Goal: Task Accomplishment & Management: Manage account settings

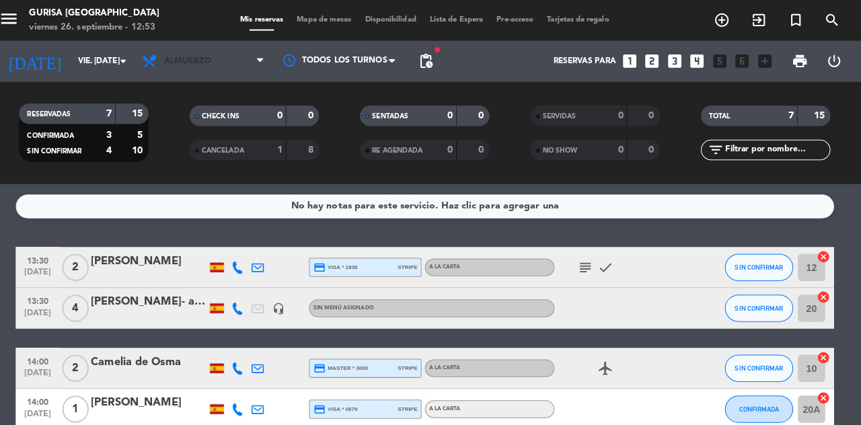
click at [267, 65] on icon at bounding box center [268, 60] width 6 height 11
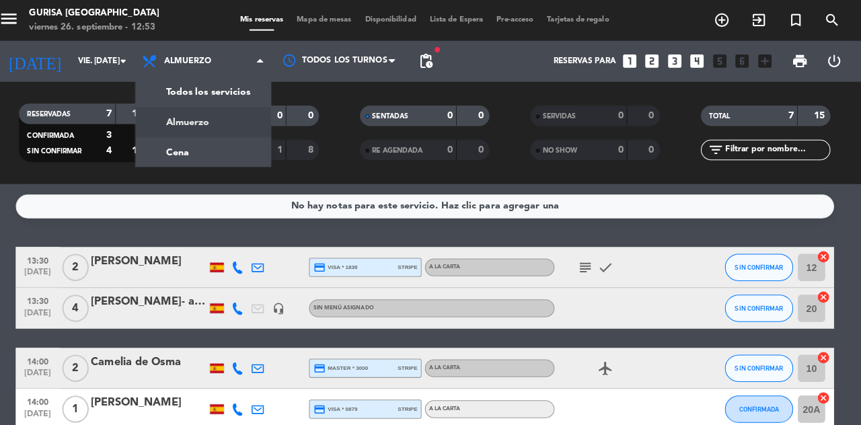
click at [219, 154] on div "menu Gurisa [GEOGRAPHIC_DATA] viernes 26. septiembre - 12:53 Mis reservas Mapa …" at bounding box center [430, 91] width 861 height 182
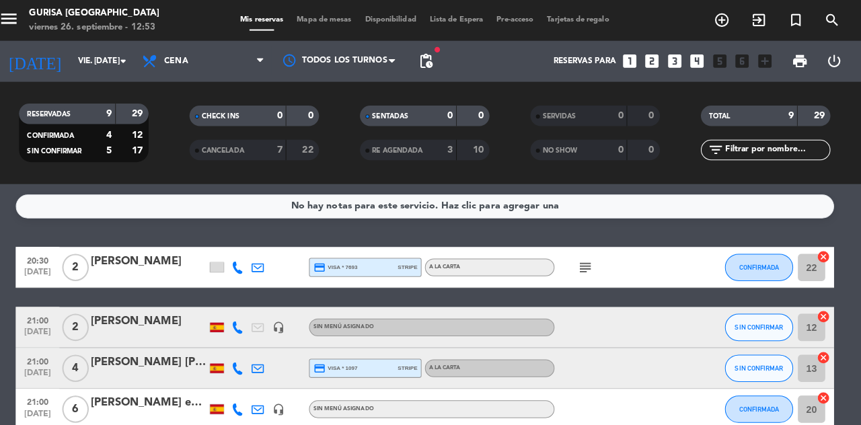
click at [279, 61] on div at bounding box center [346, 60] width 135 height 30
click at [253, 75] on span "Cena" at bounding box center [212, 61] width 135 height 30
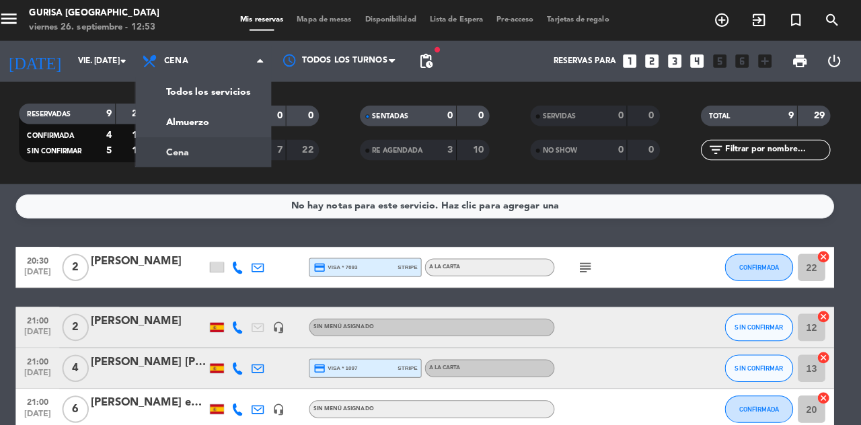
click at [264, 61] on span "Cena" at bounding box center [212, 61] width 135 height 30
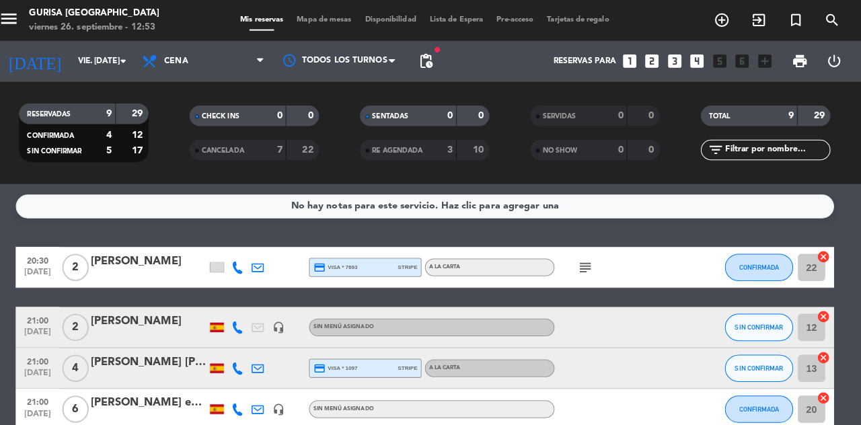
click at [258, 66] on span "Cena" at bounding box center [212, 61] width 135 height 30
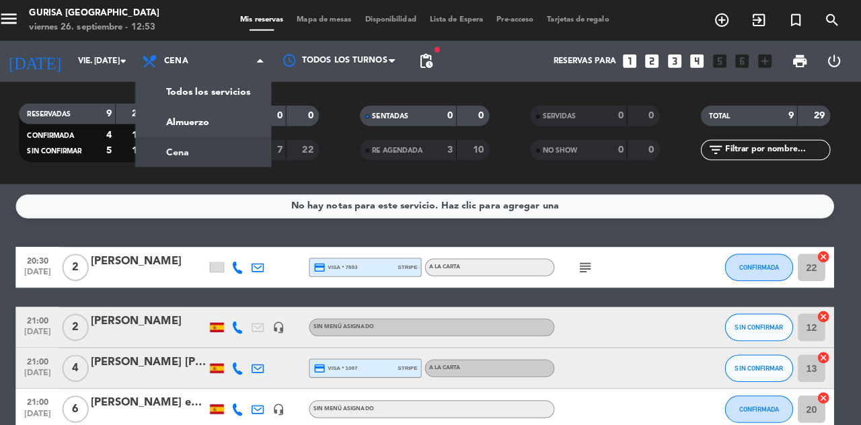
click at [249, 135] on div "menu Gurisa [GEOGRAPHIC_DATA] viernes 26. septiembre - 12:53 Mis reservas Mapa …" at bounding box center [430, 91] width 861 height 182
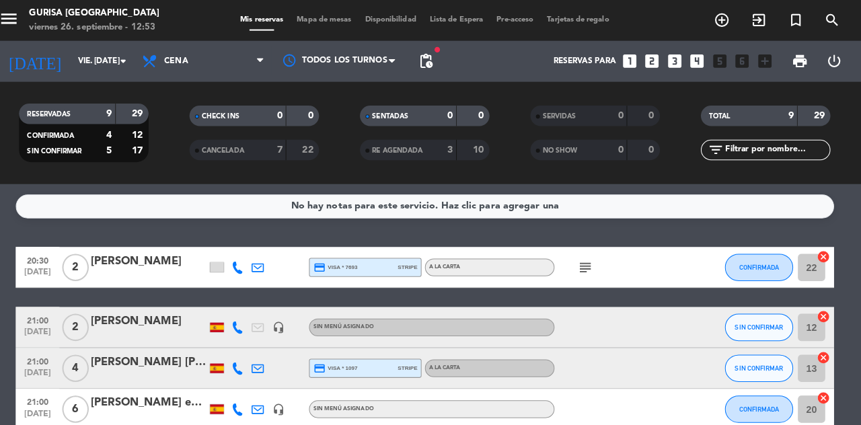
click at [268, 70] on span "Cena" at bounding box center [212, 61] width 135 height 30
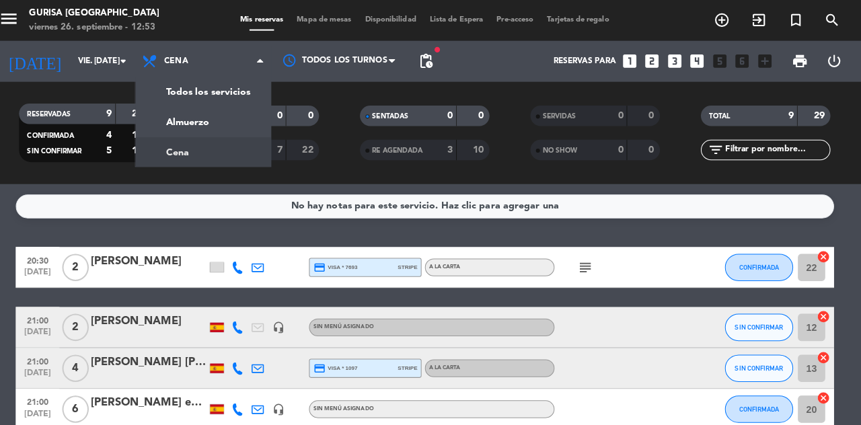
click at [231, 130] on div "menu Gurisa [GEOGRAPHIC_DATA] viernes 26. septiembre - 12:53 Mis reservas Mapa …" at bounding box center [430, 91] width 861 height 182
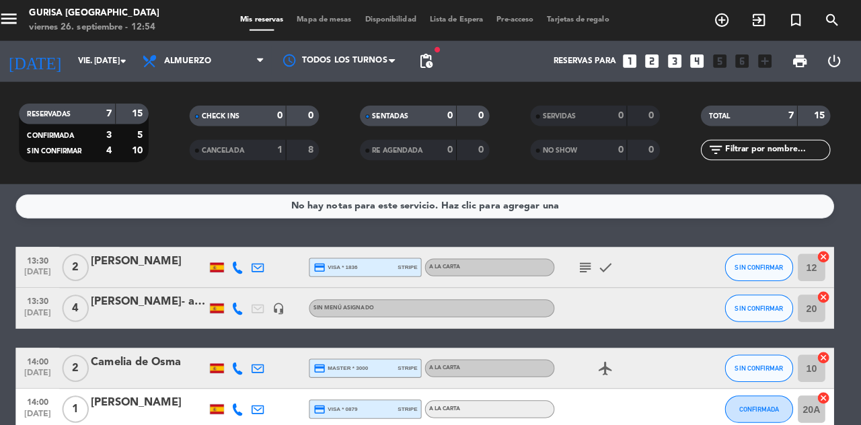
click at [245, 266] on icon at bounding box center [245, 264] width 12 height 12
click at [276, 246] on span at bounding box center [281, 241] width 11 height 11
click at [242, 305] on icon at bounding box center [245, 304] width 12 height 12
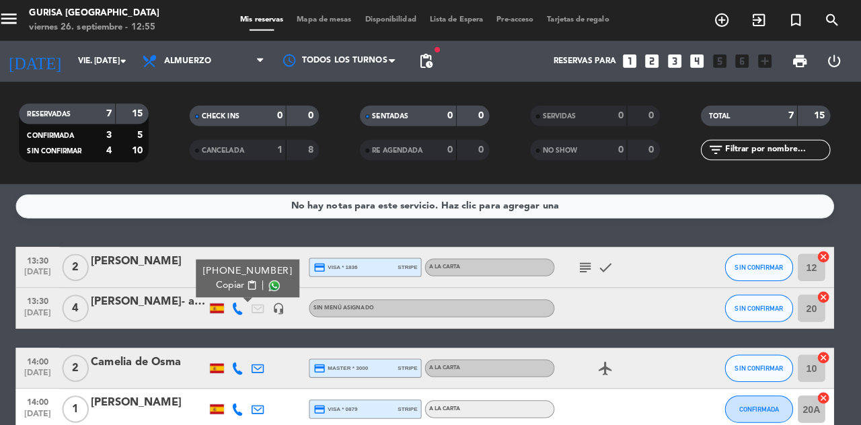
click at [276, 284] on span at bounding box center [281, 281] width 11 height 11
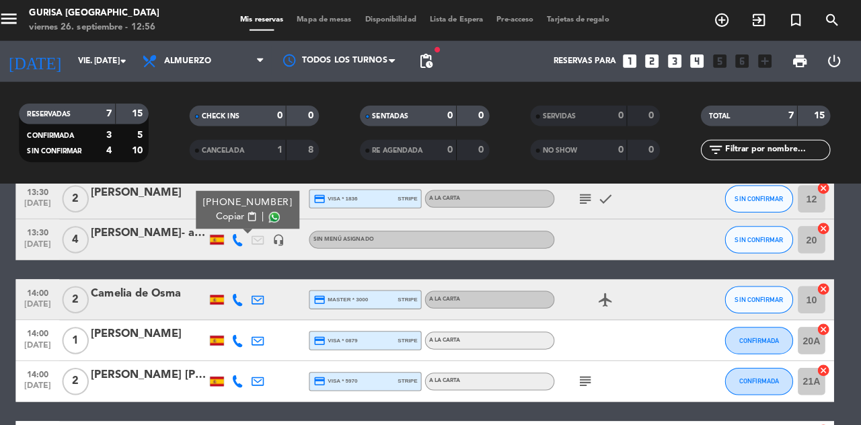
scroll to position [75, 0]
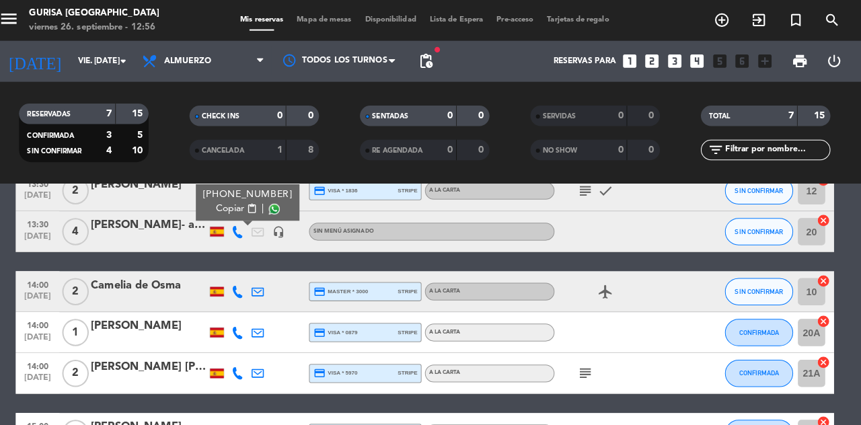
click at [241, 293] on icon at bounding box center [245, 288] width 12 height 12
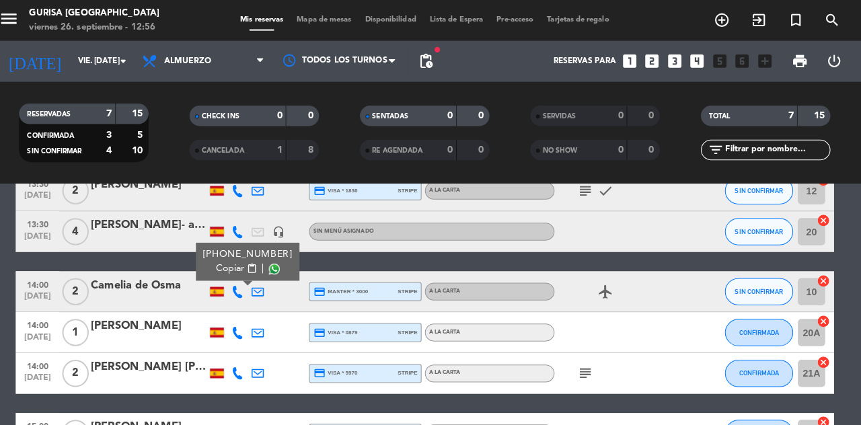
click at [276, 269] on span at bounding box center [281, 265] width 11 height 11
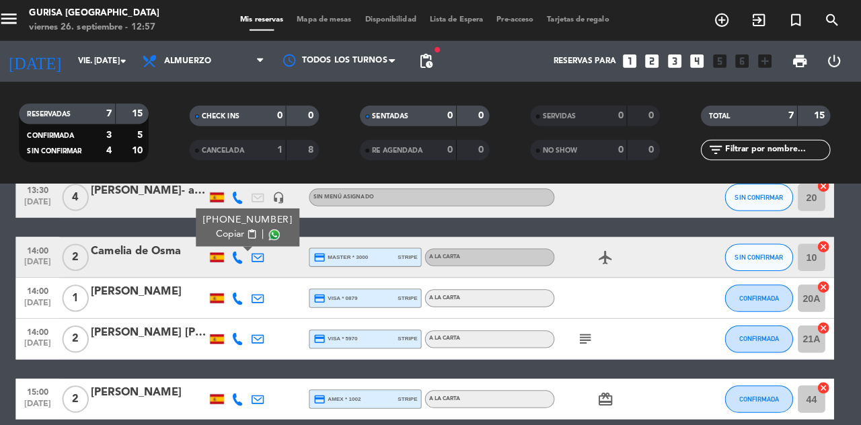
scroll to position [124, 0]
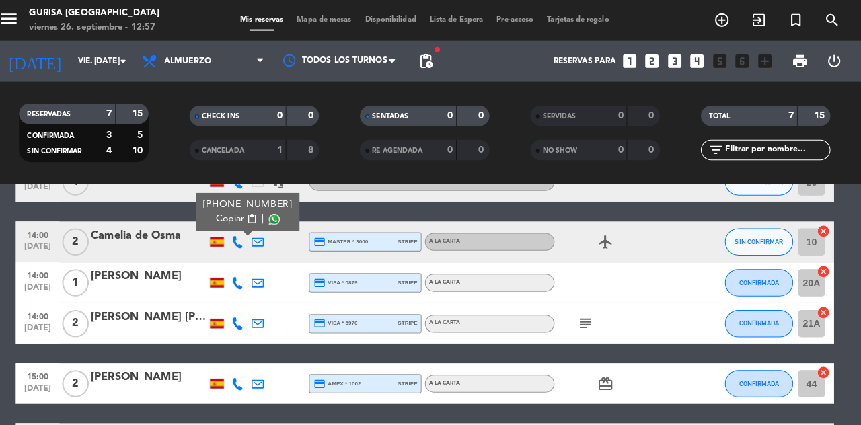
click at [244, 282] on icon at bounding box center [245, 279] width 12 height 12
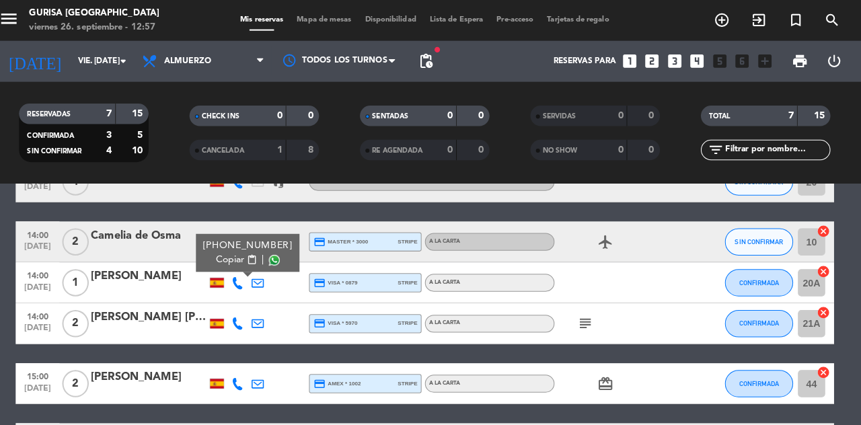
click at [276, 260] on span at bounding box center [281, 257] width 11 height 11
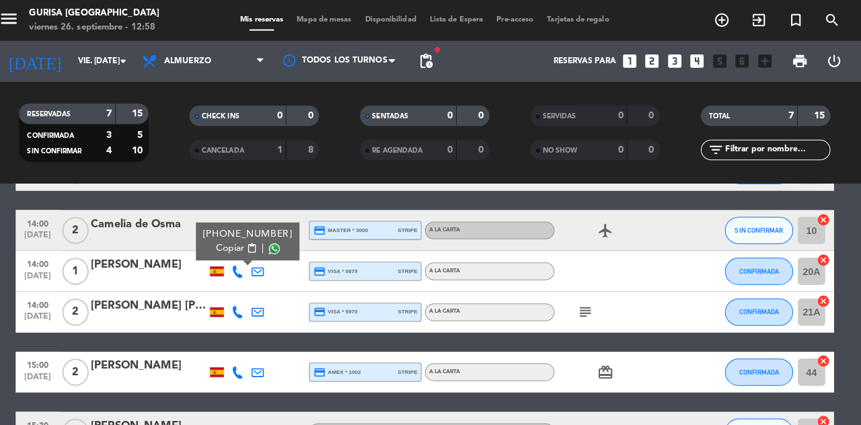
scroll to position [137, 0]
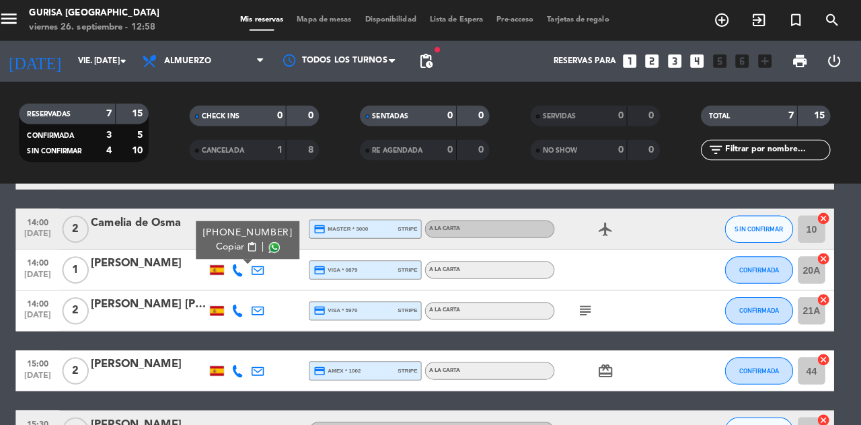
click at [153, 277] on div at bounding box center [158, 275] width 114 height 11
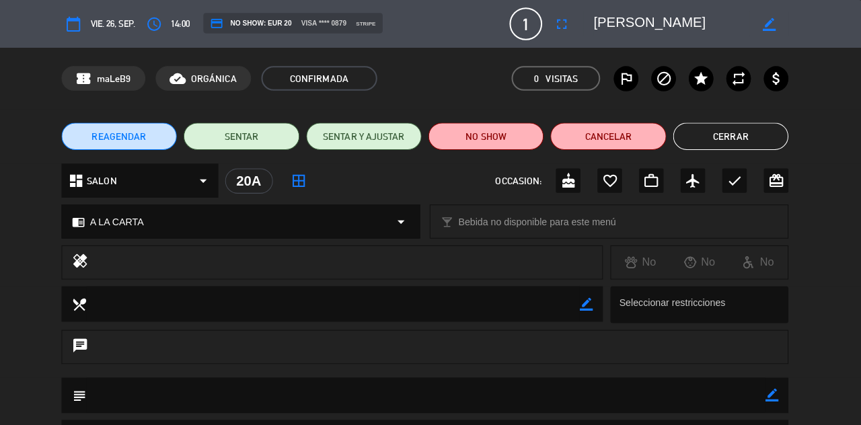
click at [775, 129] on button "Cerrar" at bounding box center [732, 134] width 114 height 27
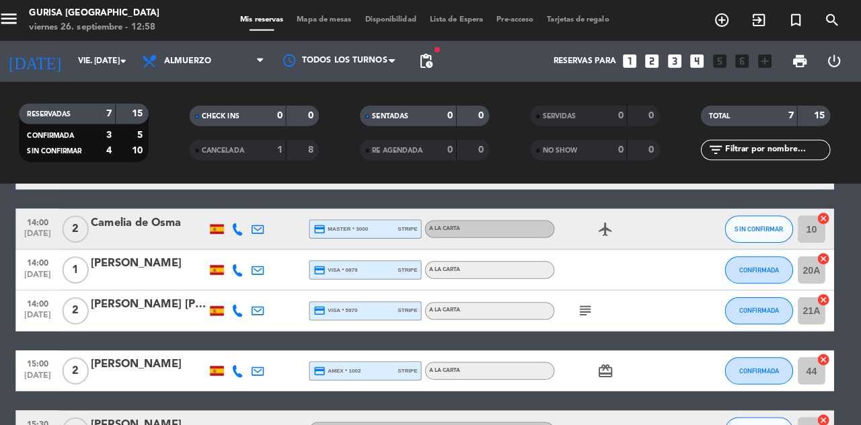
click at [609, 233] on icon "airplanemode_active" at bounding box center [609, 226] width 16 height 16
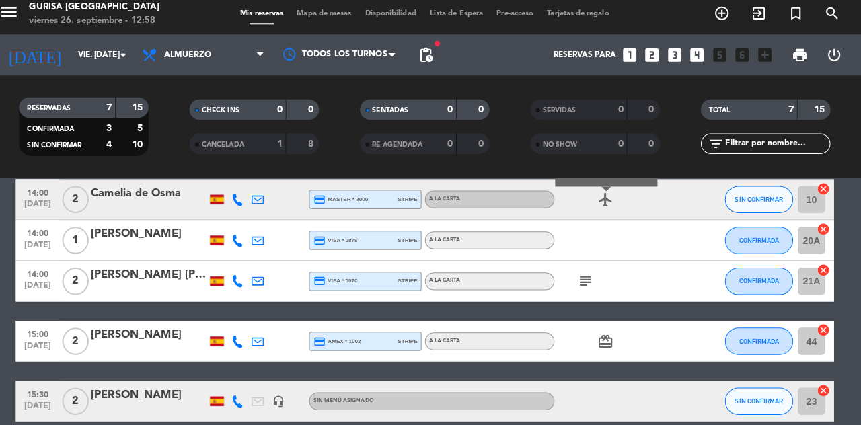
scroll to position [0, 0]
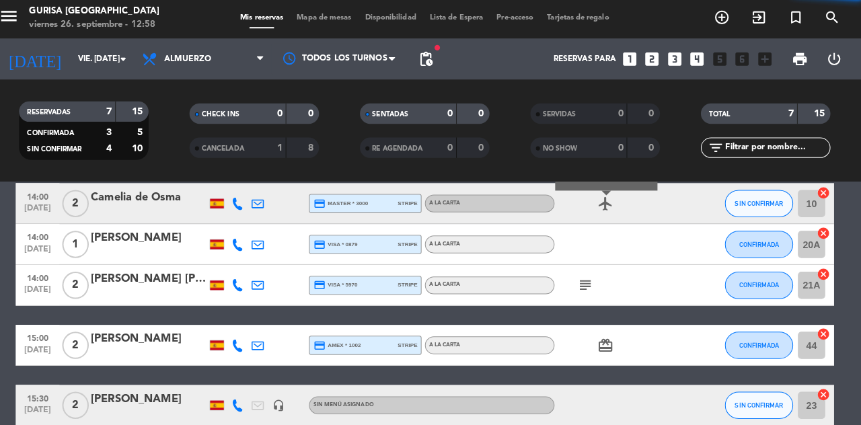
click at [595, 284] on icon "subject" at bounding box center [588, 284] width 16 height 16
click at [590, 289] on icon "subject" at bounding box center [588, 284] width 16 height 16
click at [592, 291] on icon "subject" at bounding box center [588, 284] width 16 height 16
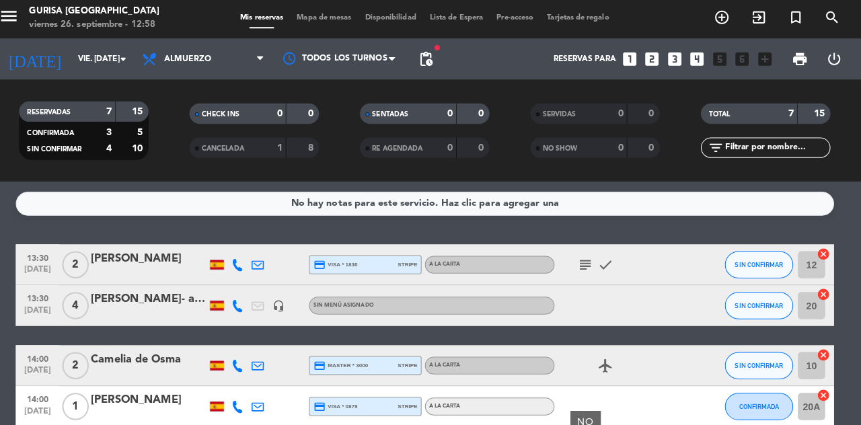
click at [568, 270] on div "subject check" at bounding box center [618, 263] width 121 height 40
click at [323, 270] on div "credit_card visa * 1836 stripe" at bounding box center [371, 263] width 103 height 17
click at [587, 264] on icon "subject" at bounding box center [588, 264] width 16 height 16
click at [609, 266] on icon "check" at bounding box center [609, 264] width 16 height 16
click at [609, 264] on icon "check" at bounding box center [609, 264] width 16 height 16
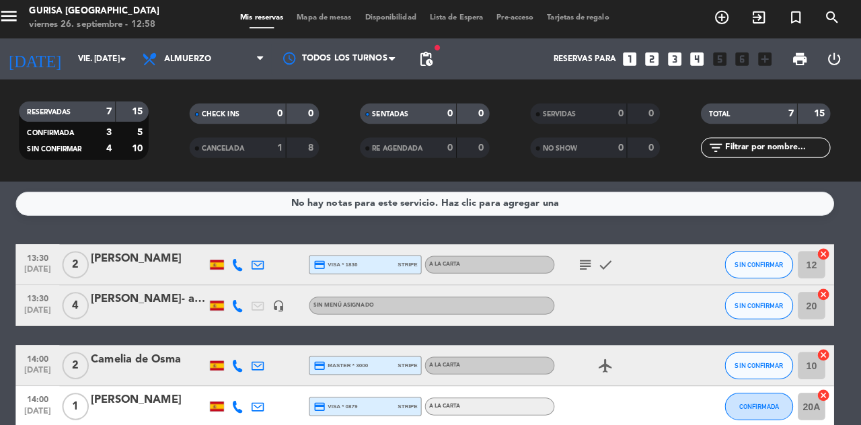
click at [615, 268] on icon "check" at bounding box center [609, 264] width 16 height 16
click at [613, 268] on icon "check" at bounding box center [609, 264] width 16 height 16
click at [609, 266] on icon "check" at bounding box center [609, 264] width 16 height 16
click at [614, 274] on div "subject check" at bounding box center [618, 263] width 121 height 40
click at [607, 271] on icon "check" at bounding box center [609, 264] width 16 height 16
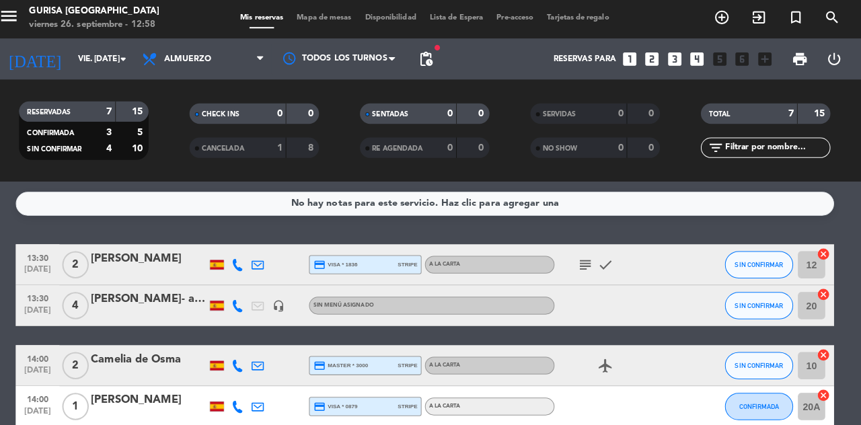
click at [614, 271] on icon "check" at bounding box center [609, 264] width 16 height 16
click at [611, 266] on icon "check" at bounding box center [609, 264] width 16 height 16
click at [611, 277] on div "subject check" at bounding box center [618, 263] width 121 height 40
click at [153, 264] on div "[PERSON_NAME]" at bounding box center [158, 257] width 114 height 17
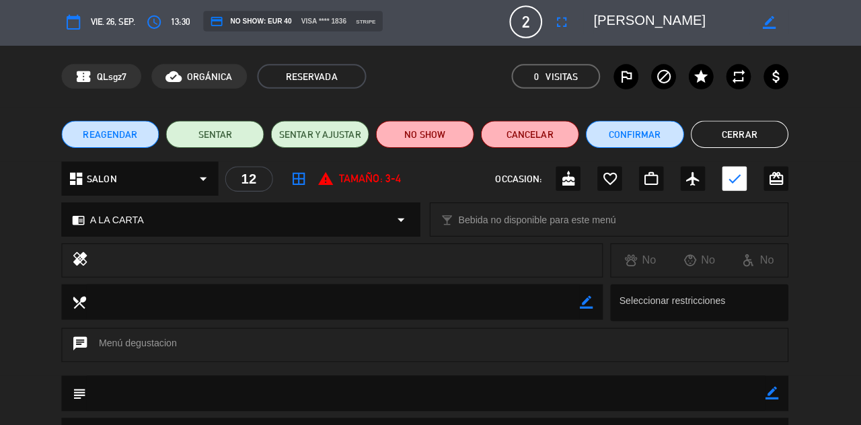
click at [98, 270] on div "healing" at bounding box center [339, 259] width 535 height 34
click at [69, 267] on div "healing No No No" at bounding box center [430, 262] width 861 height 40
click at [83, 261] on icon "healing" at bounding box center [91, 259] width 16 height 19
click at [726, 132] on button "Cerrar" at bounding box center [741, 134] width 97 height 27
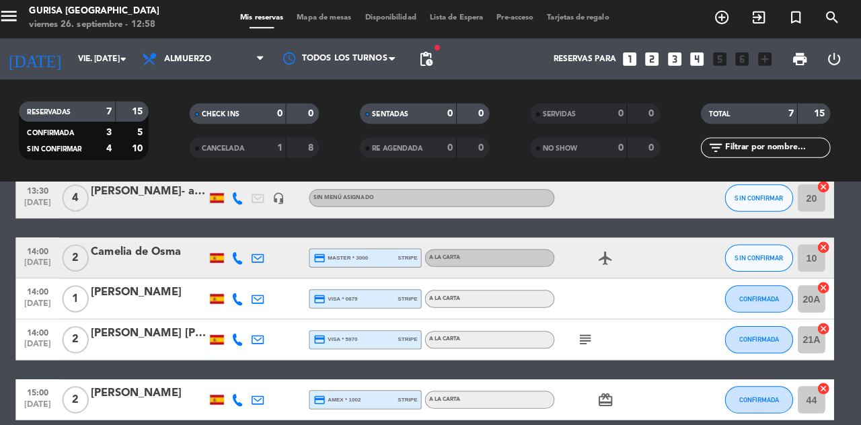
scroll to position [107, 0]
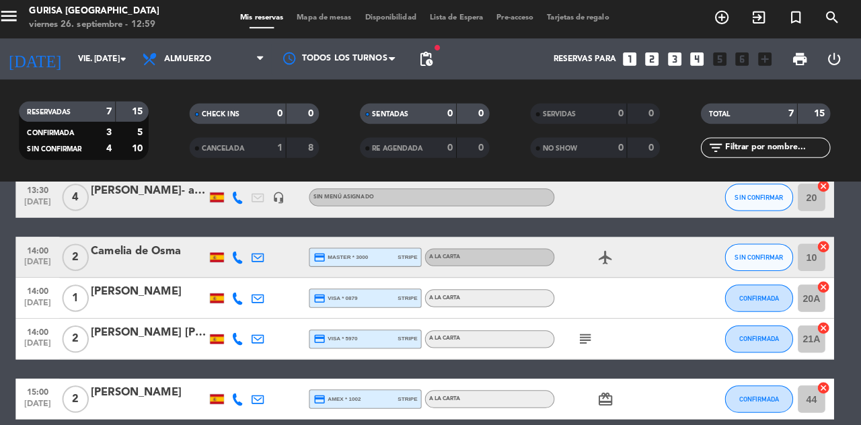
click at [245, 339] on icon at bounding box center [245, 337] width 12 height 12
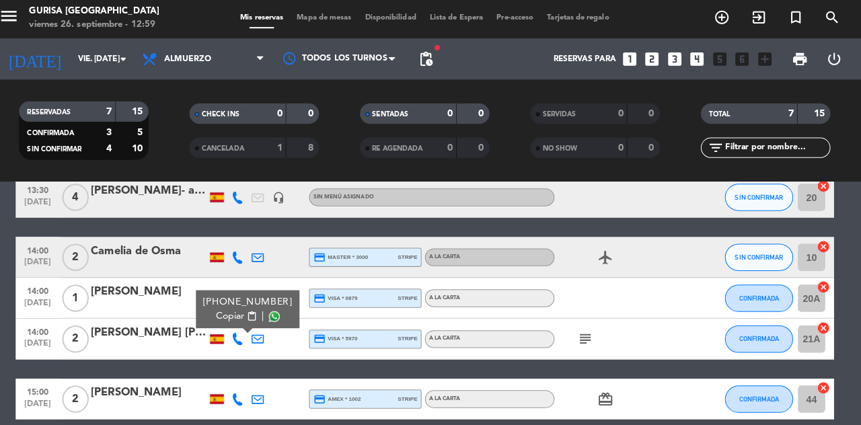
click at [276, 317] on span at bounding box center [281, 314] width 11 height 11
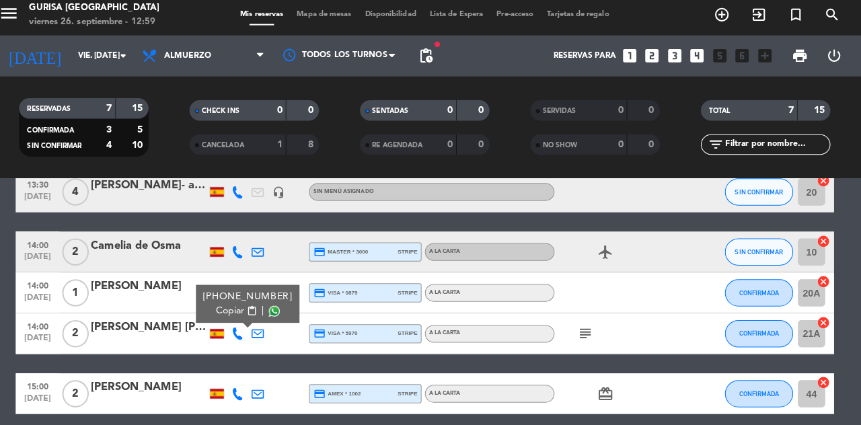
scroll to position [110, 0]
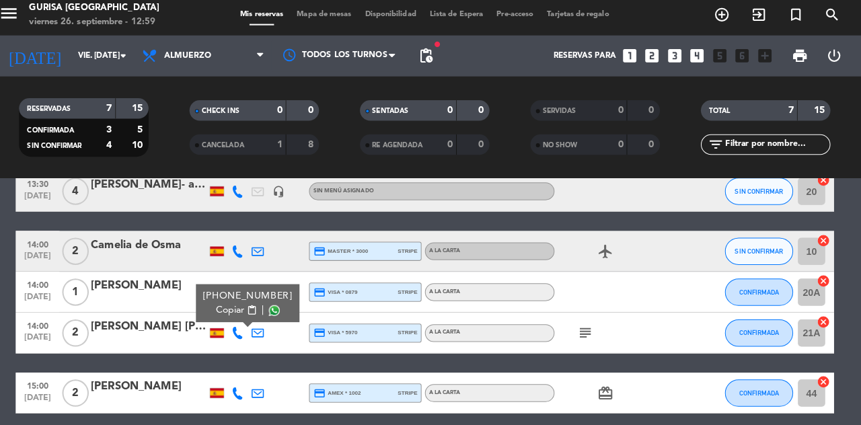
click at [276, 307] on span at bounding box center [281, 312] width 11 height 11
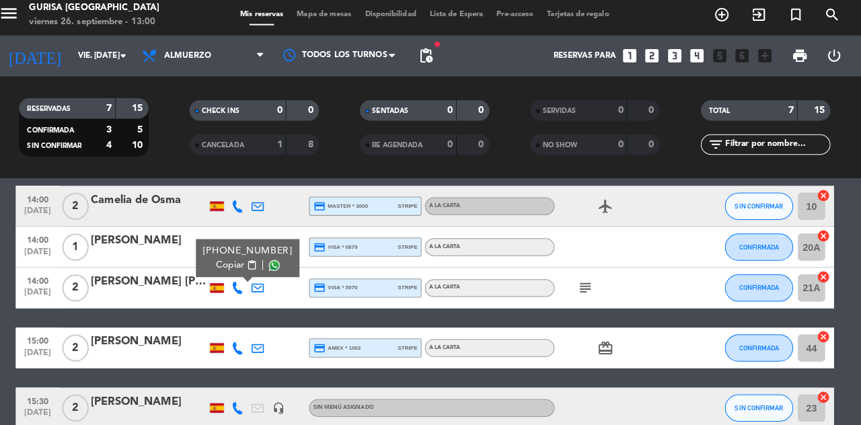
scroll to position [160, 0]
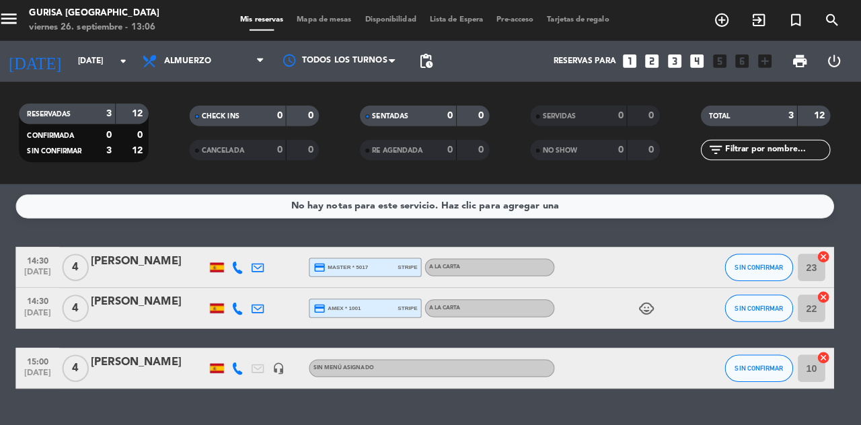
click at [129, 70] on input "sáb. 4 oct." at bounding box center [134, 60] width 107 height 23
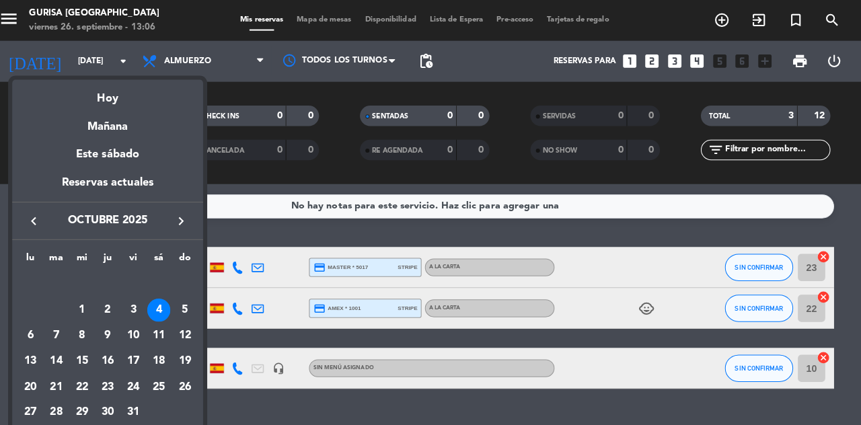
click at [139, 96] on div "Hoy" at bounding box center [118, 93] width 188 height 28
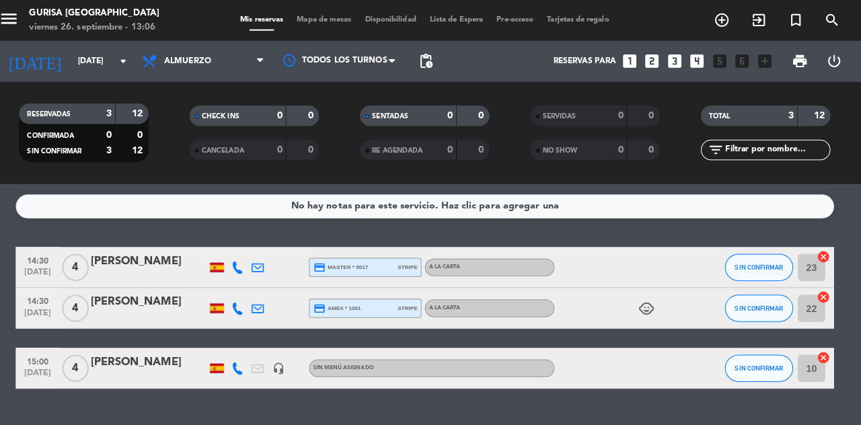
type input "[DATE]"
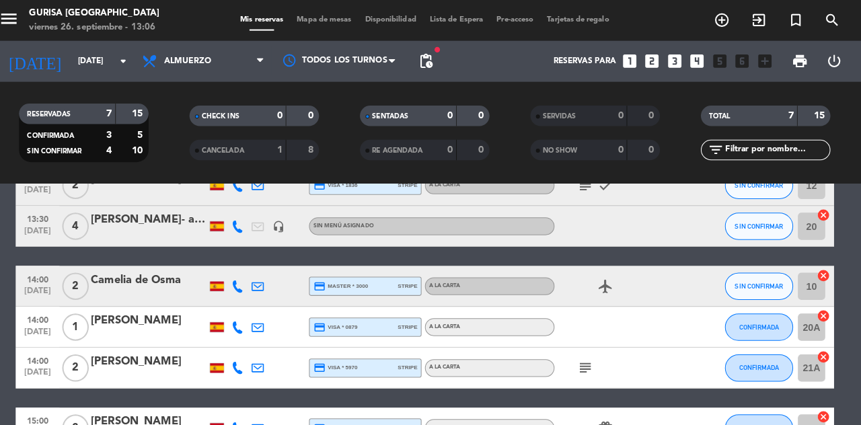
scroll to position [94, 0]
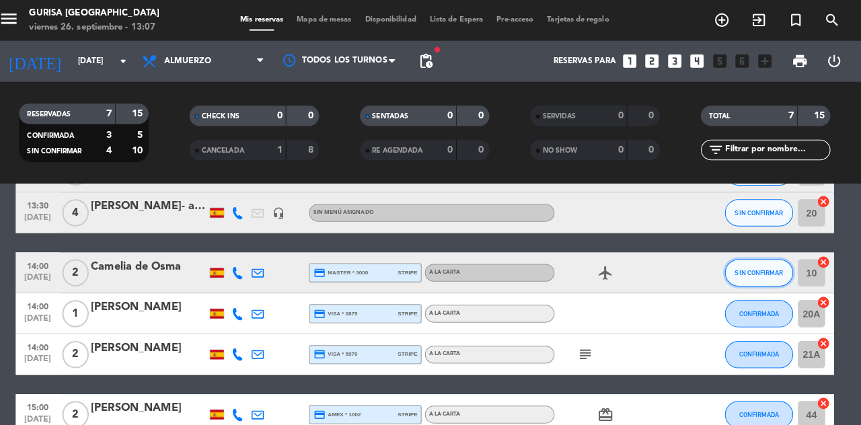
click at [748, 267] on span "SIN CONFIRMAR" at bounding box center [760, 268] width 48 height 7
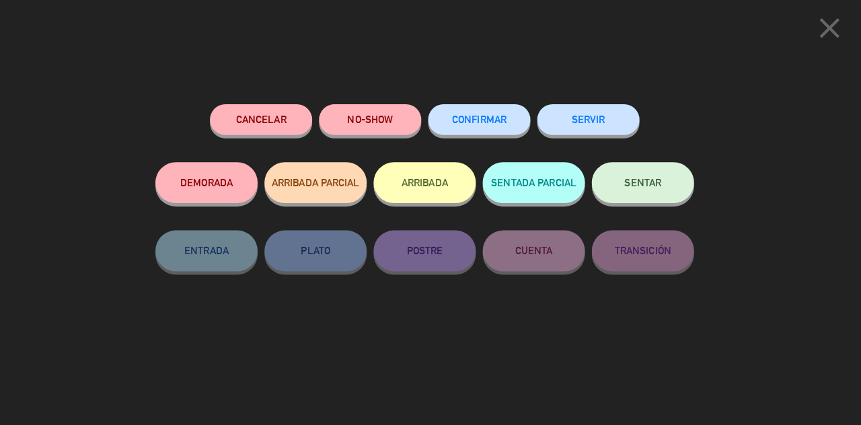
click at [484, 128] on button "CONFIRMAR" at bounding box center [484, 118] width 101 height 30
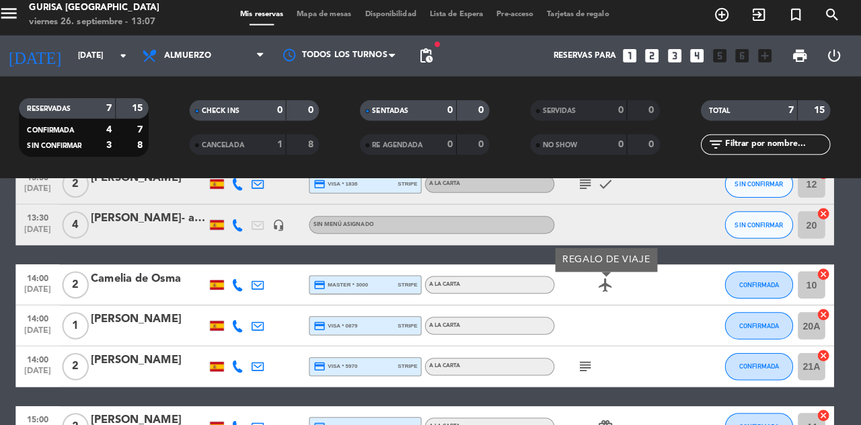
scroll to position [0, 0]
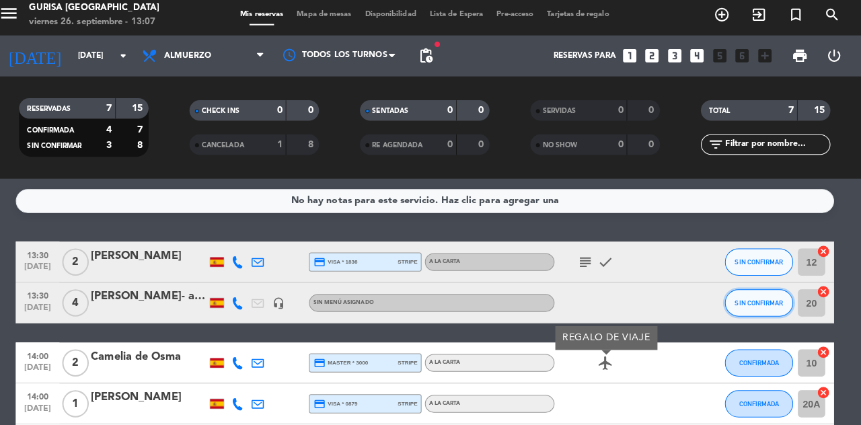
click at [760, 313] on button "SIN CONFIRMAR" at bounding box center [759, 304] width 67 height 27
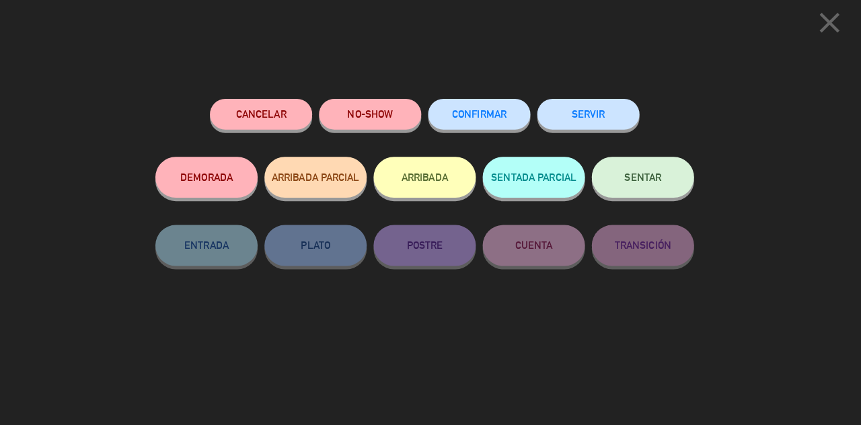
click at [494, 130] on button "CONFIRMAR" at bounding box center [484, 118] width 101 height 30
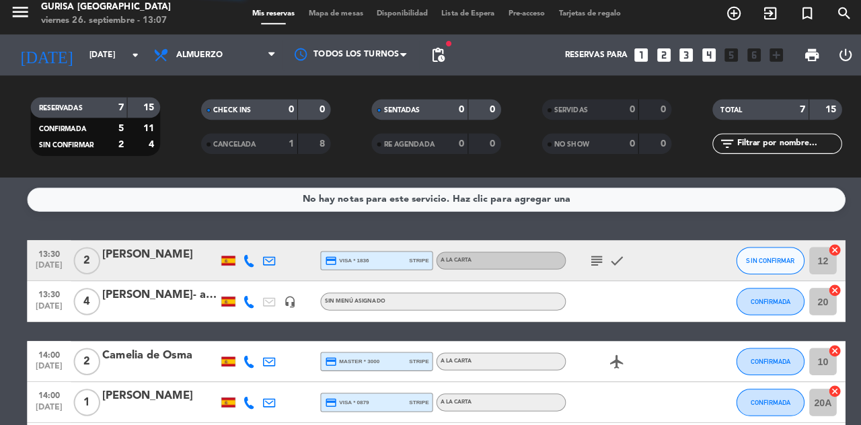
scroll to position [160, 0]
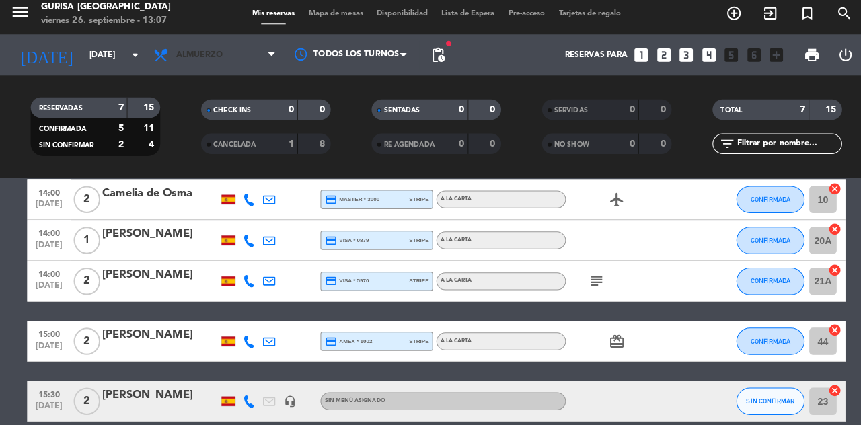
click at [267, 63] on icon at bounding box center [268, 60] width 6 height 11
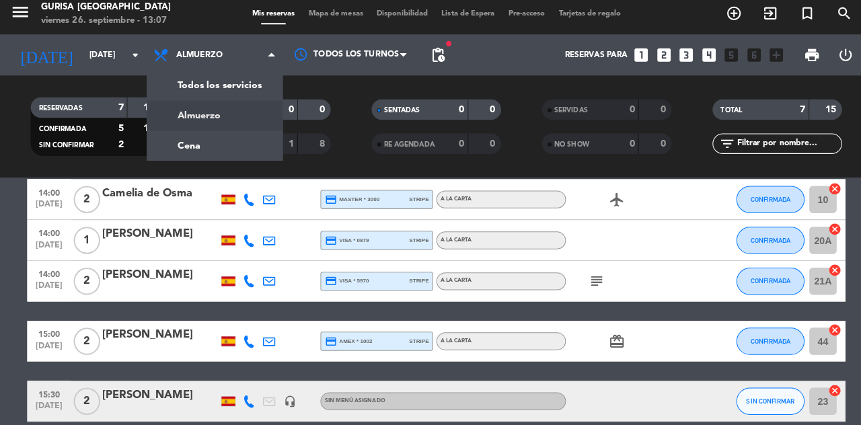
click at [206, 149] on div "menu Gurisa Madrid viernes 26. septiembre - 13:07 Mis reservas Mapa de mesas Di…" at bounding box center [430, 91] width 861 height 182
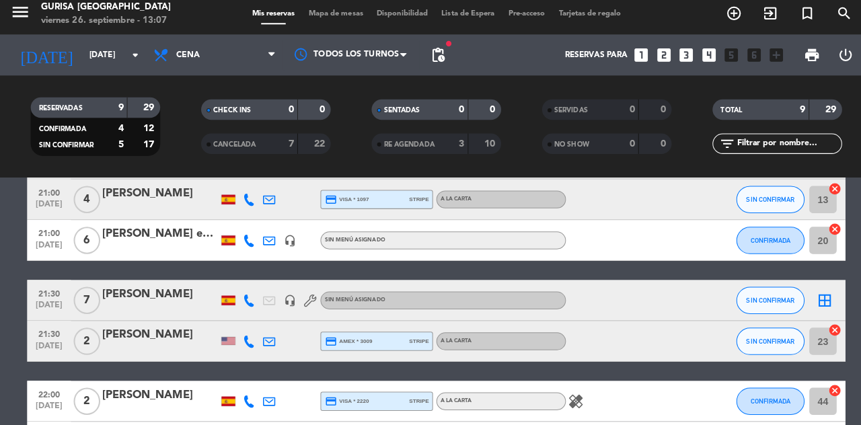
scroll to position [0, 0]
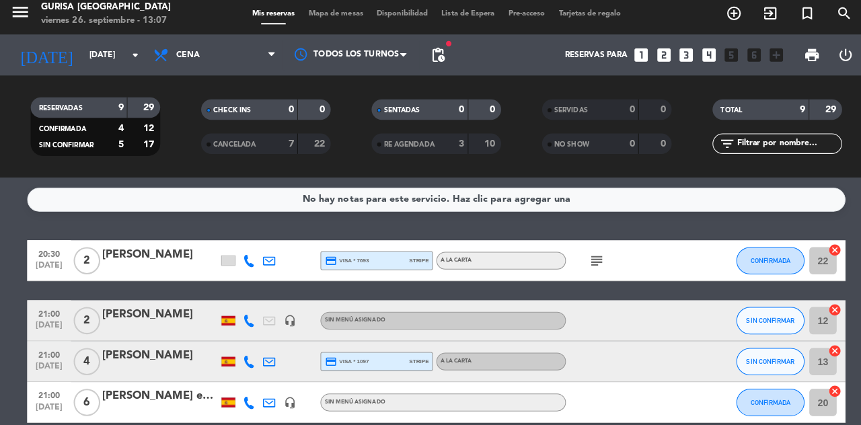
click at [593, 270] on icon "subject" at bounding box center [588, 264] width 16 height 16
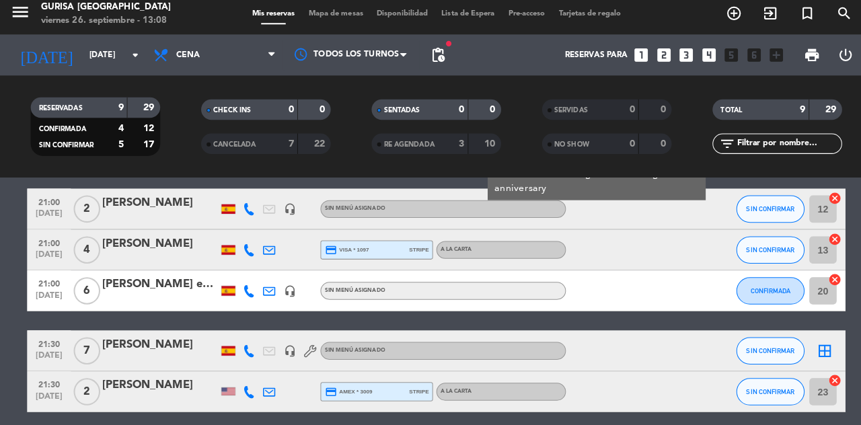
scroll to position [110, 0]
click at [767, 356] on button "SIN CONFIRMAR" at bounding box center [759, 352] width 67 height 27
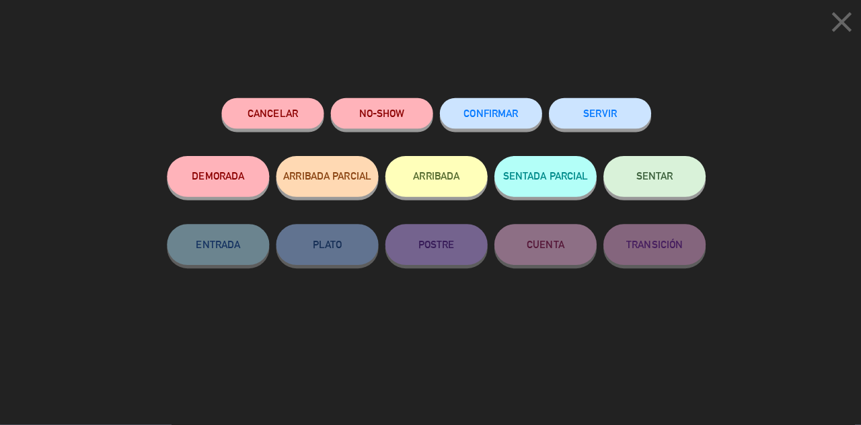
click at [494, 117] on span "CONFIRMAR" at bounding box center [484, 117] width 54 height 11
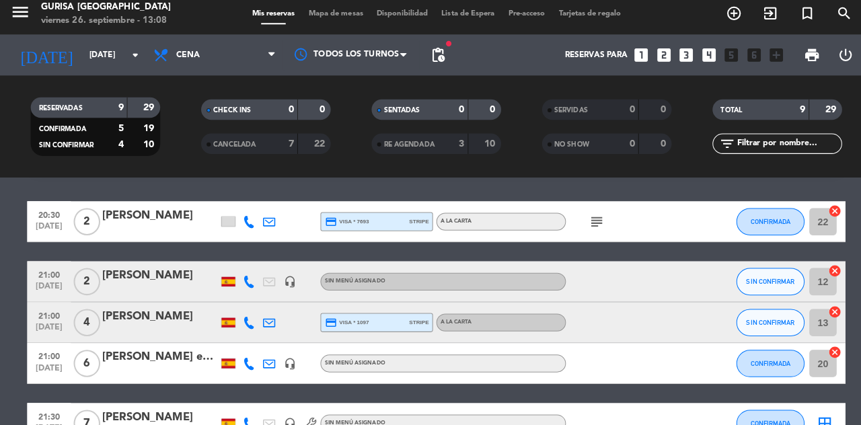
scroll to position [0, 0]
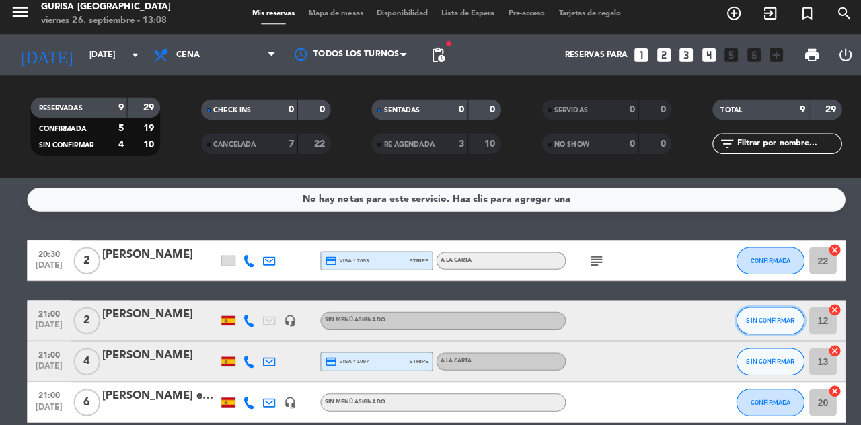
click at [765, 322] on span "SIN CONFIRMAR" at bounding box center [760, 322] width 48 height 7
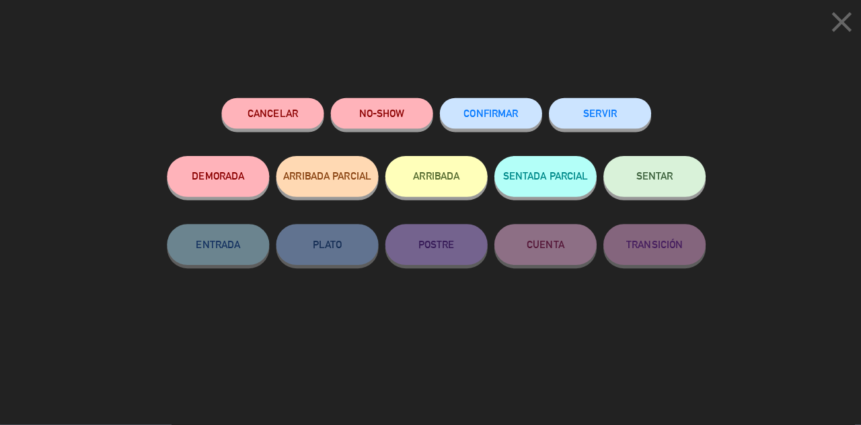
click at [568, 383] on div "Cancelar NO-SHOW CONFIRMAR SERVIR DEMORADA ARRIBADA PARCIAL ARRIBADA SENTADA PA…" at bounding box center [430, 259] width 550 height 332
click at [590, 377] on div "Cancelar NO-SHOW CONFIRMAR SERVIR DEMORADA ARRIBADA PARCIAL ARRIBADA SENTADA PA…" at bounding box center [430, 259] width 550 height 332
click at [849, 42] on button "close" at bounding box center [830, 30] width 42 height 40
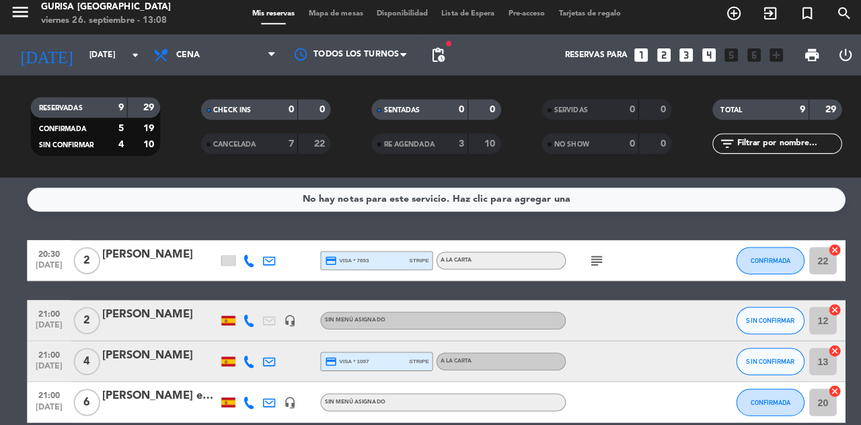
click at [831, 34] on icon "close" at bounding box center [830, 28] width 34 height 34
click at [243, 326] on icon at bounding box center [245, 323] width 12 height 12
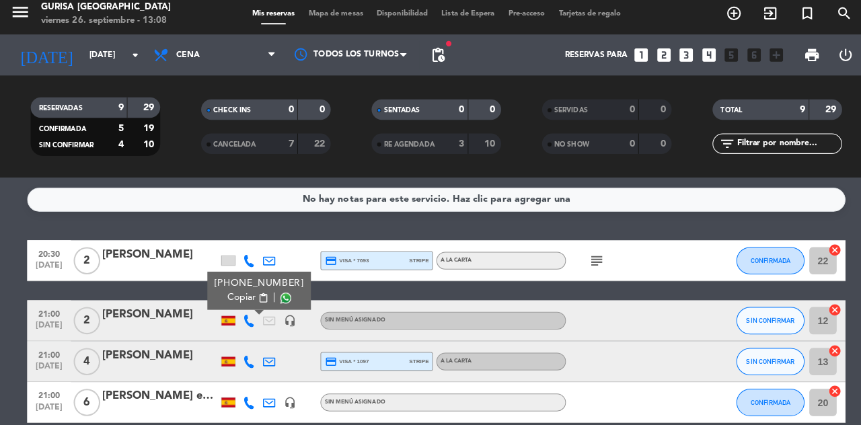
click at [276, 305] on span at bounding box center [281, 300] width 11 height 11
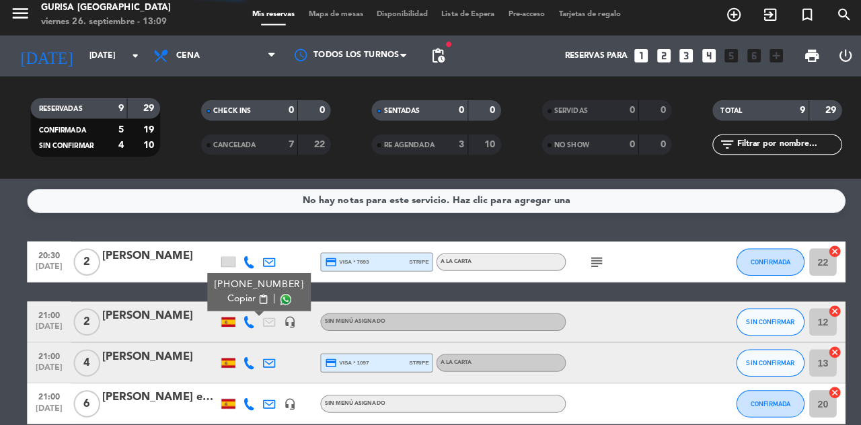
scroll to position [48, 0]
click at [246, 357] on icon at bounding box center [245, 363] width 12 height 12
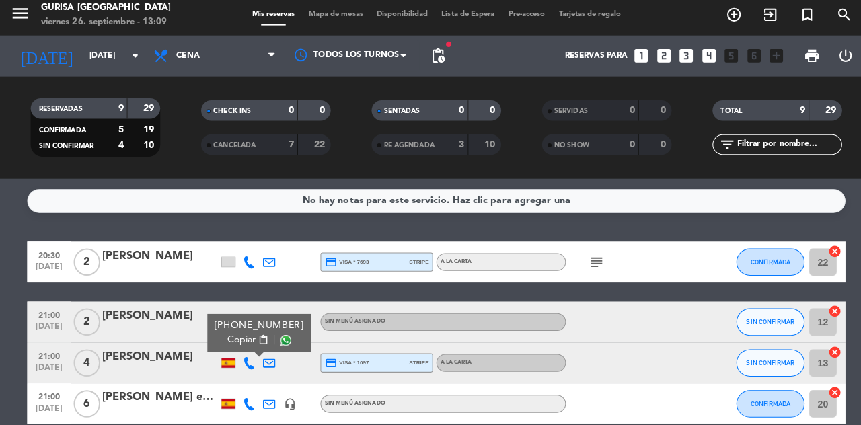
click at [276, 336] on span at bounding box center [281, 341] width 11 height 11
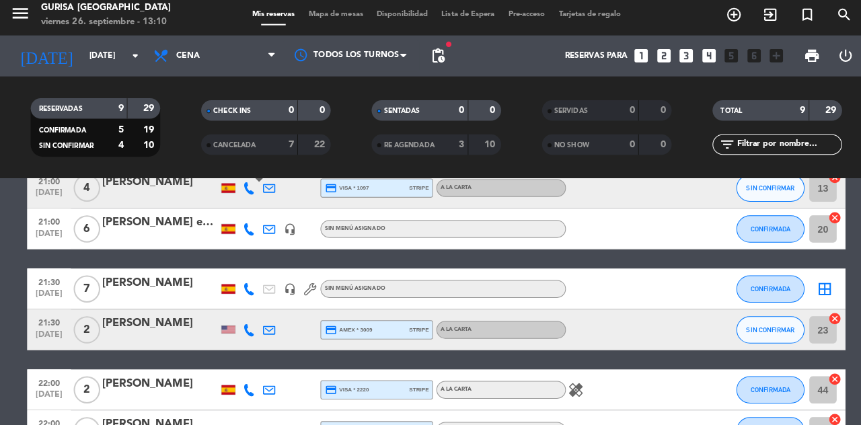
scroll to position [173, 0]
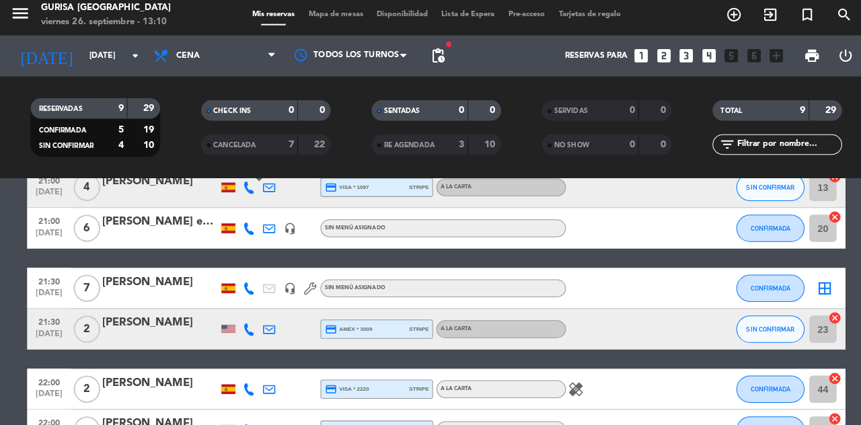
click at [243, 324] on icon at bounding box center [245, 330] width 12 height 12
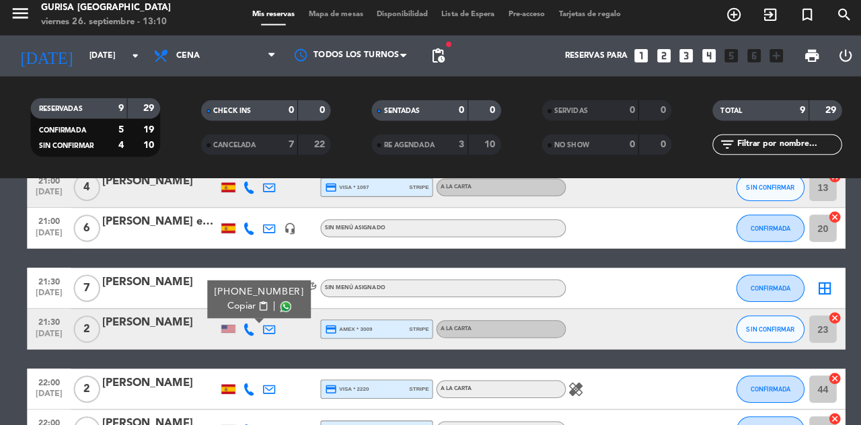
click at [276, 303] on span at bounding box center [281, 308] width 11 height 11
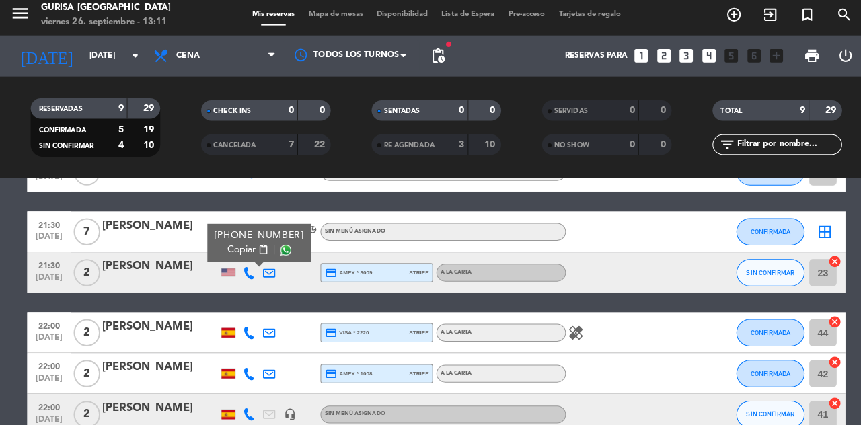
scroll to position [241, 0]
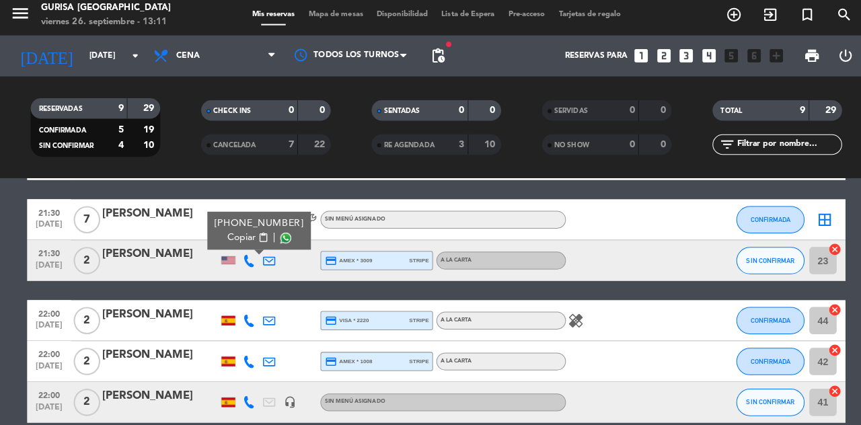
click at [241, 396] on icon at bounding box center [245, 402] width 12 height 12
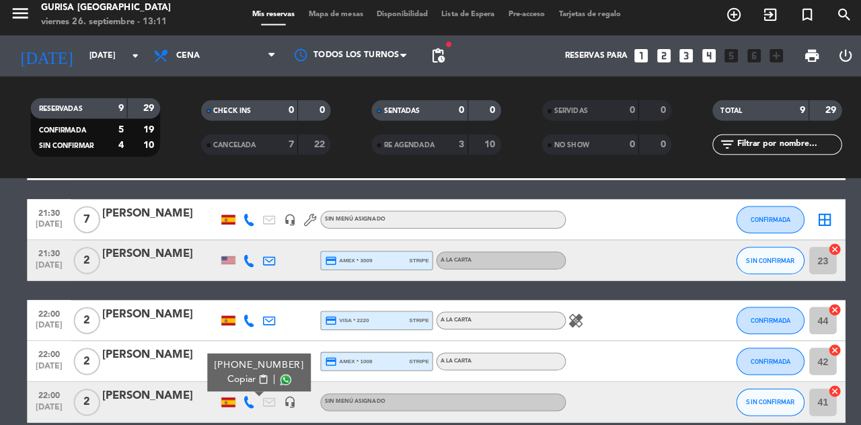
click at [276, 375] on span at bounding box center [281, 380] width 11 height 11
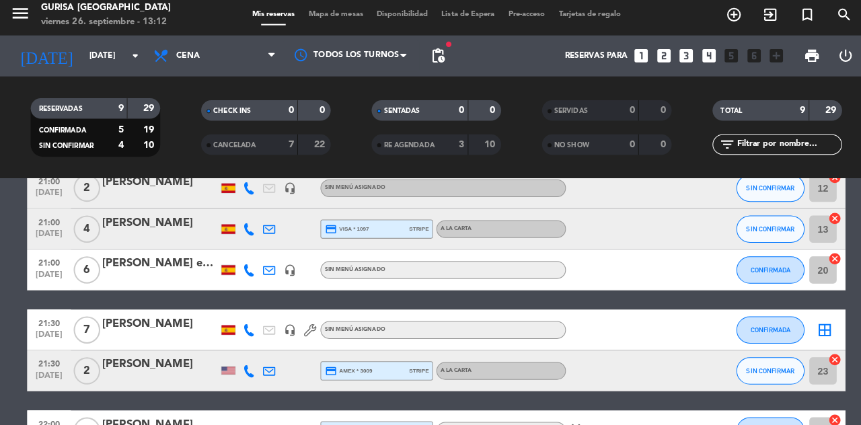
scroll to position [135, 0]
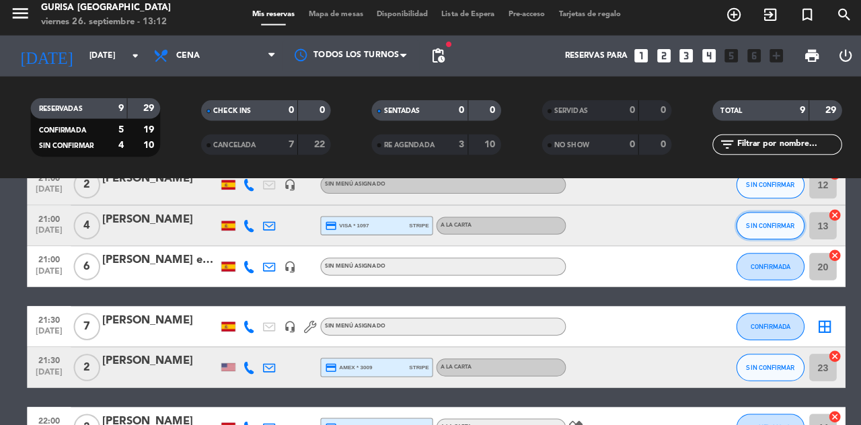
click at [751, 224] on span "SIN CONFIRMAR" at bounding box center [760, 227] width 48 height 7
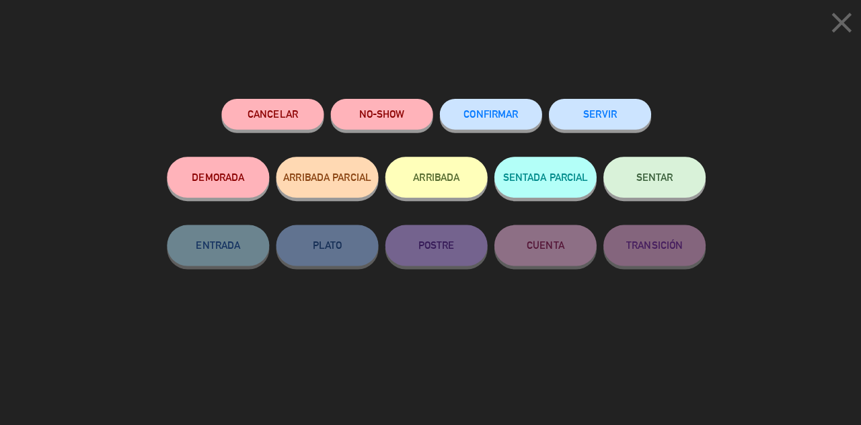
click at [508, 122] on span "CONFIRMAR" at bounding box center [484, 117] width 54 height 11
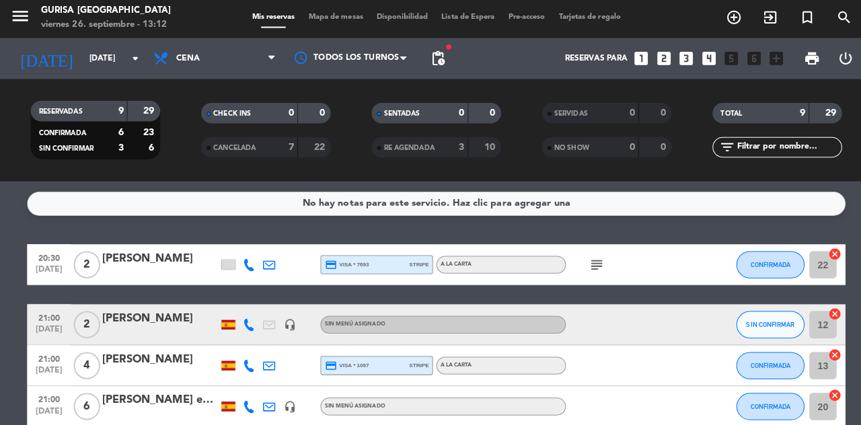
scroll to position [0, 0]
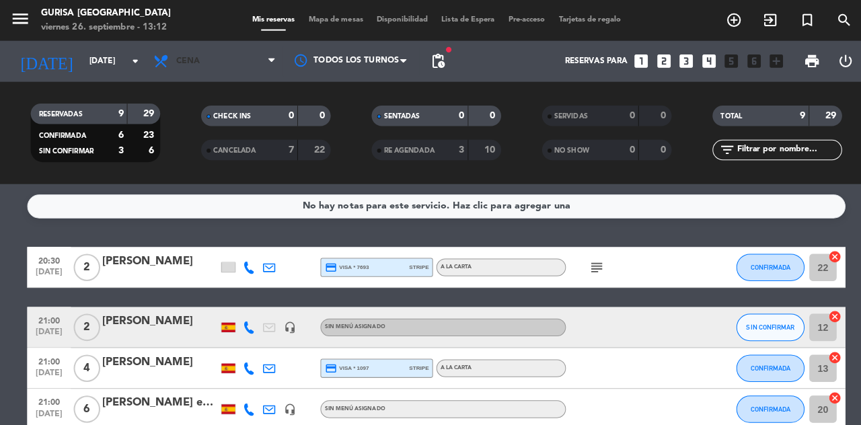
click at [264, 61] on span "Cena" at bounding box center [212, 61] width 135 height 30
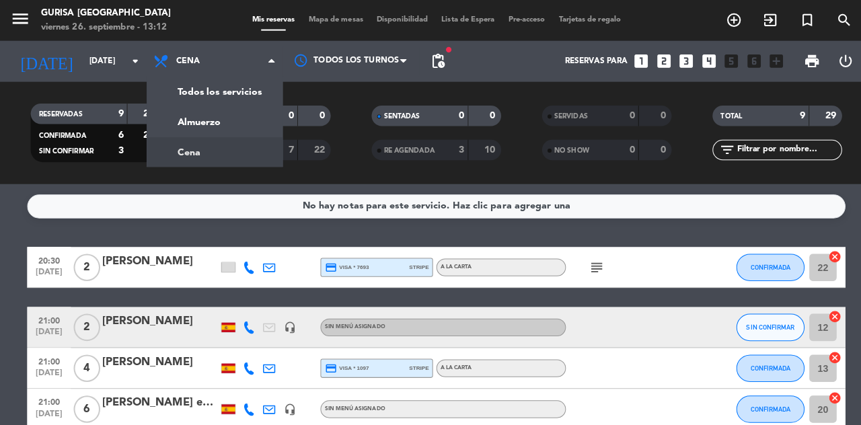
click at [239, 136] on div "menu Gurisa Madrid viernes 26. septiembre - 13:12 Mis reservas Mapa de mesas Di…" at bounding box center [430, 91] width 861 height 182
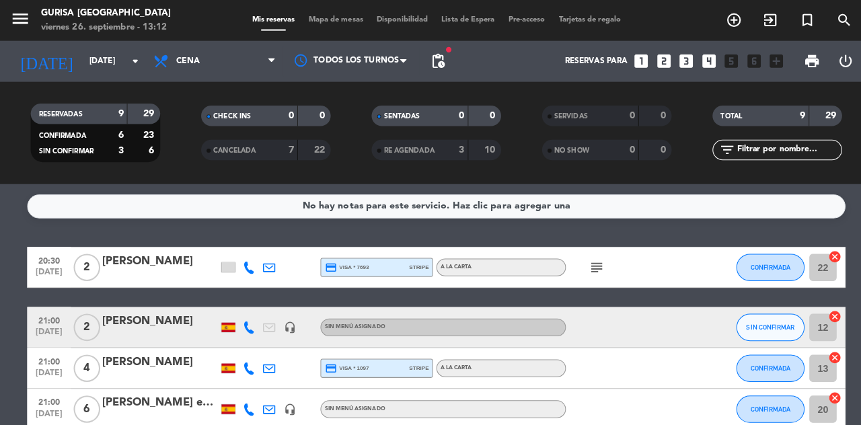
click at [265, 69] on span "Cena" at bounding box center [212, 61] width 135 height 30
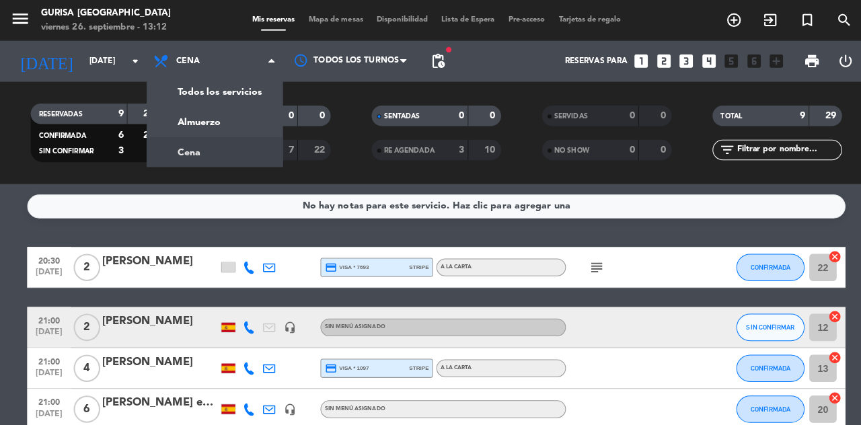
click at [237, 133] on div "menu Gurisa Madrid viernes 26. septiembre - 13:12 Mis reservas Mapa de mesas Di…" at bounding box center [430, 91] width 861 height 182
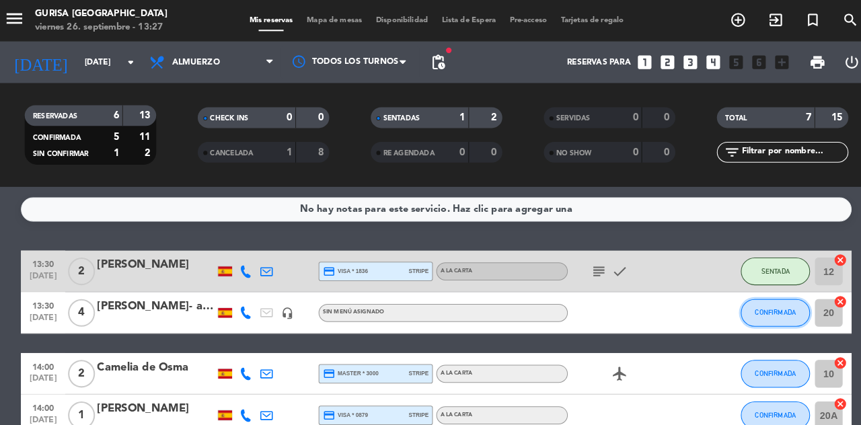
click at [749, 316] on button "CONFIRMADA" at bounding box center [759, 304] width 67 height 27
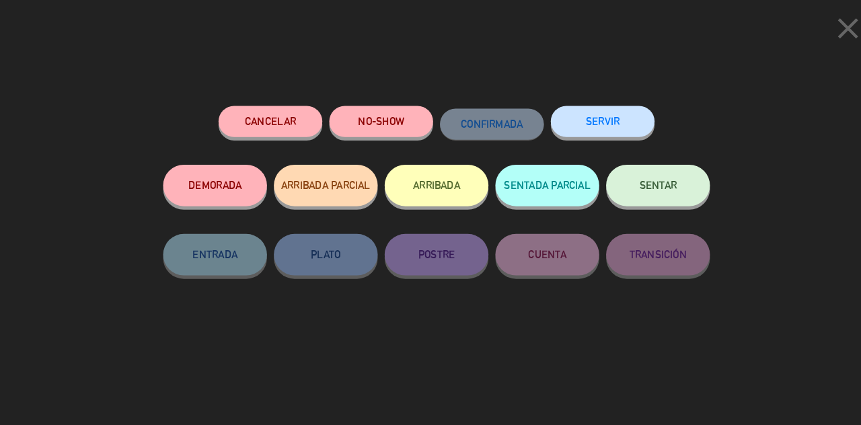
click at [646, 189] on button "SENTAR" at bounding box center [645, 180] width 101 height 40
